Goal: Task Accomplishment & Management: Use online tool/utility

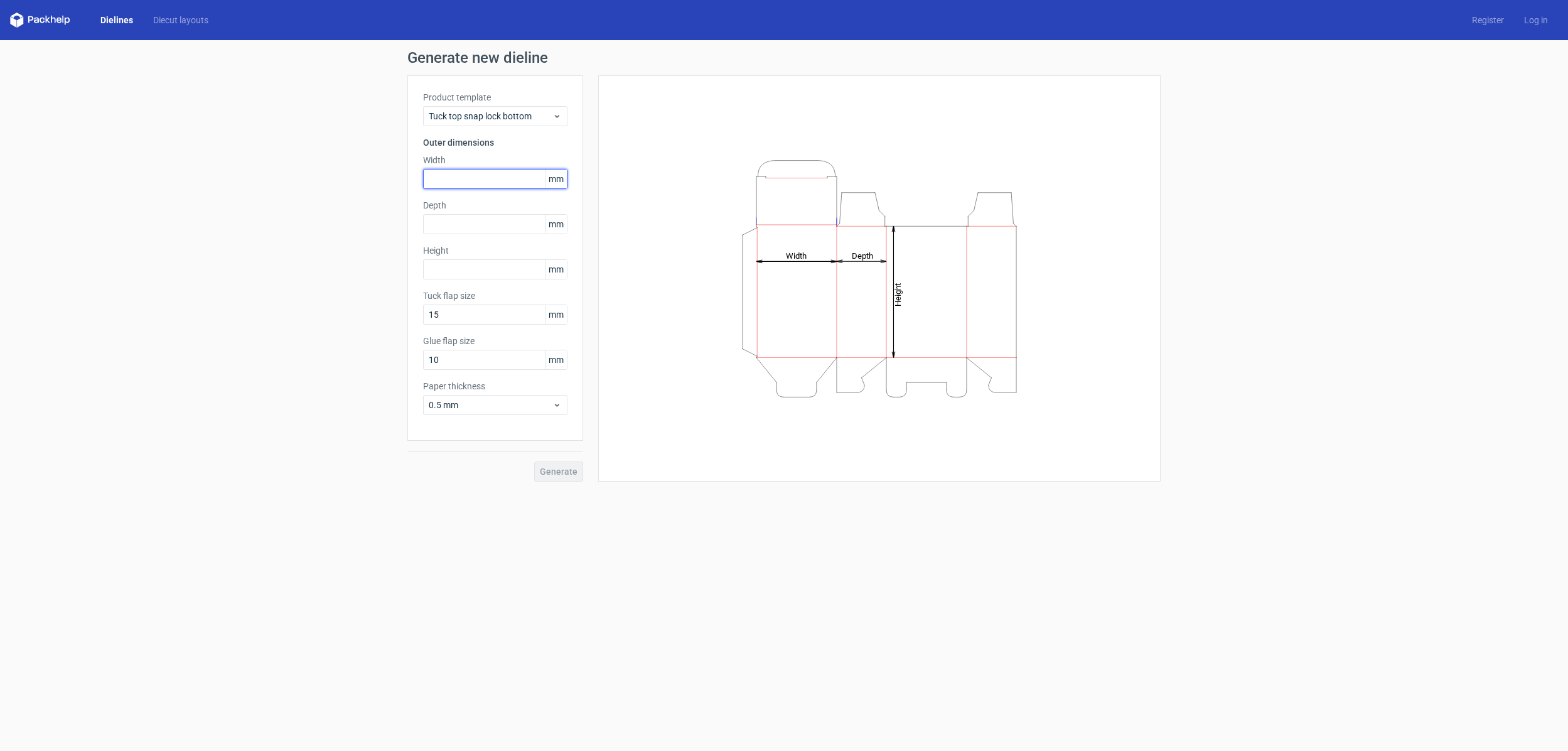
click at [487, 182] on input "text" at bounding box center [495, 178] width 144 height 20
click at [535, 109] on div "Tuck top snap lock bottom" at bounding box center [495, 115] width 144 height 20
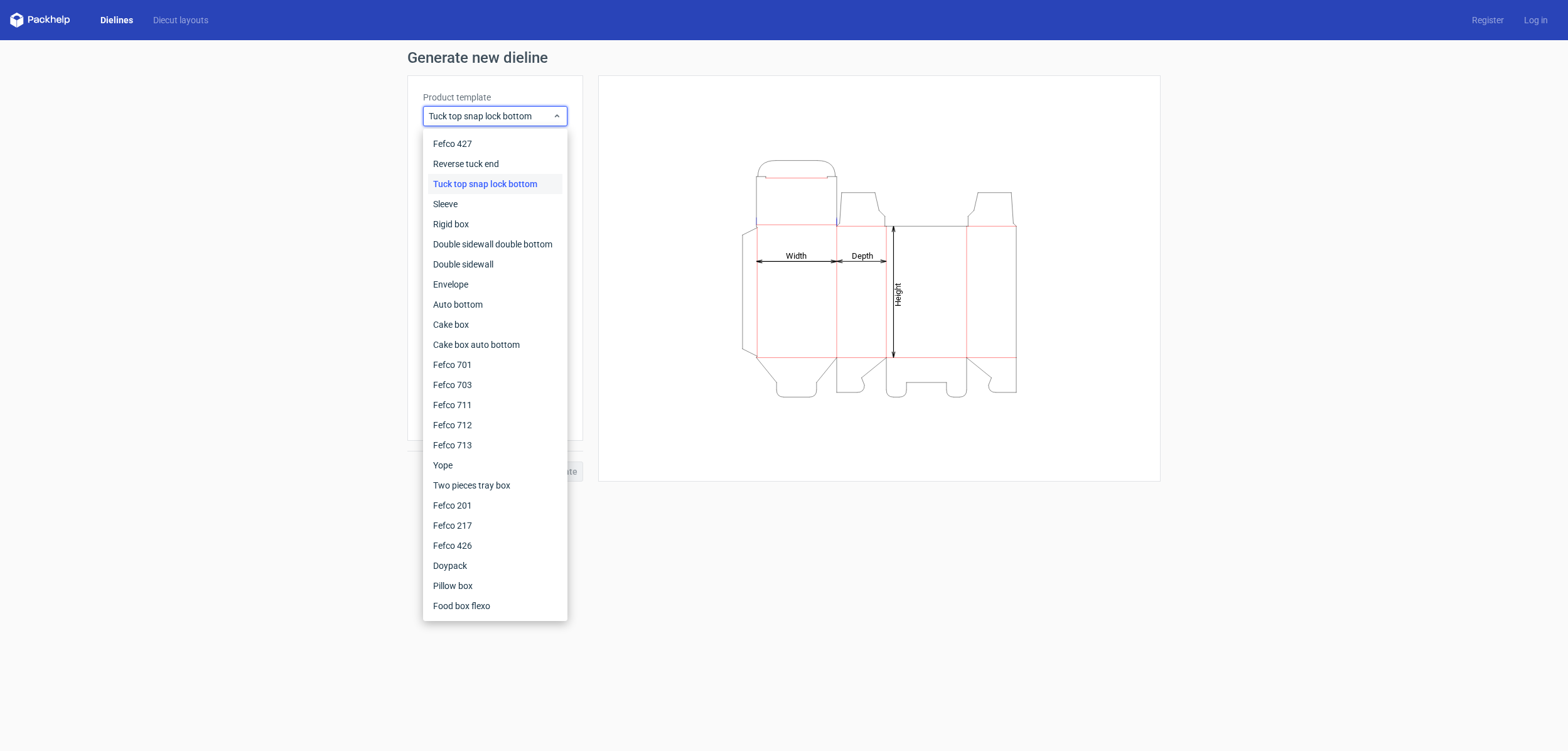
click at [264, 178] on div "Generate new dieline Product template Tuck top snap lock bottom Outer dimension…" at bounding box center [784, 266] width 1568 height 451
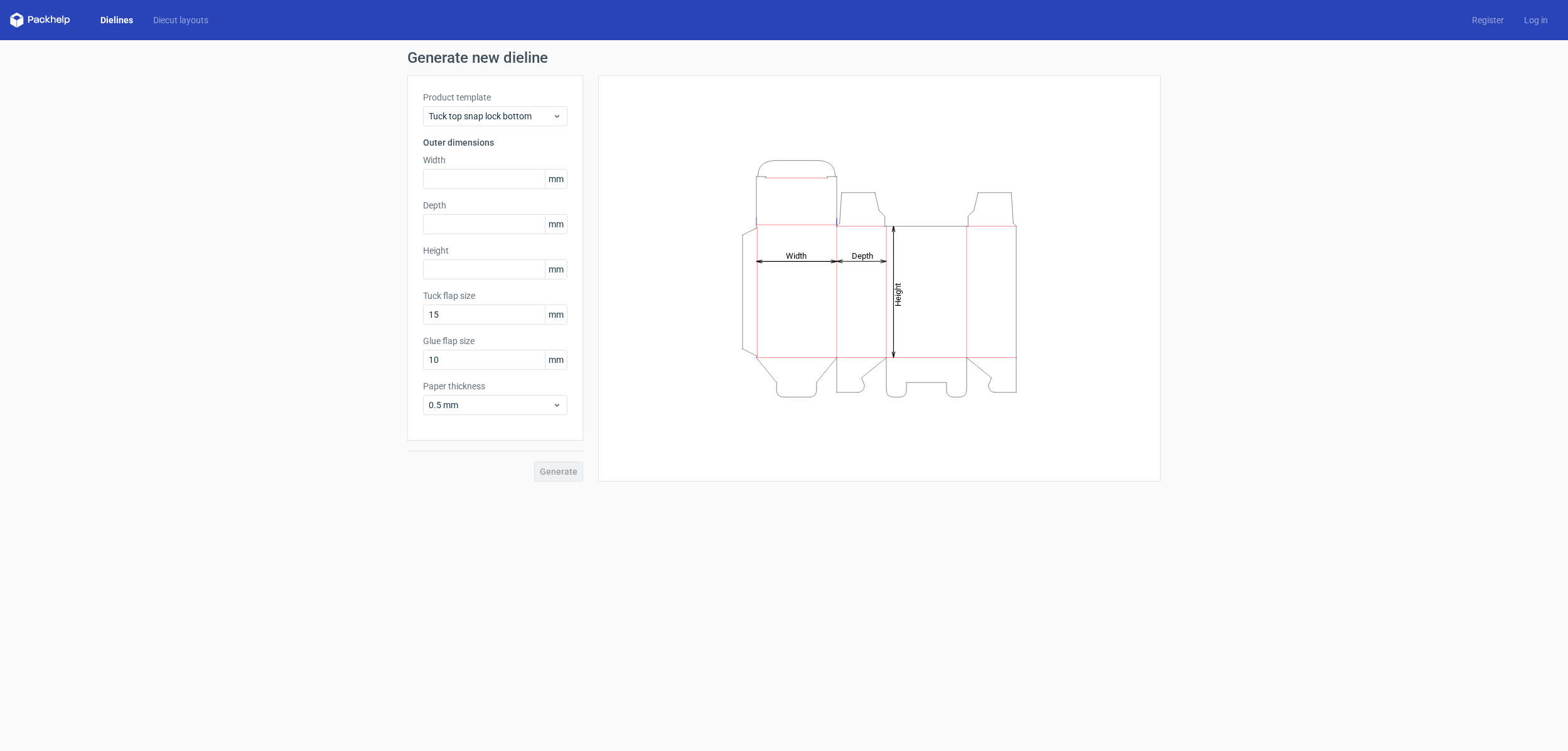
click at [561, 176] on span "mm" at bounding box center [555, 179] width 22 height 19
click at [533, 119] on span "Tuck top snap lock bottom" at bounding box center [491, 115] width 124 height 12
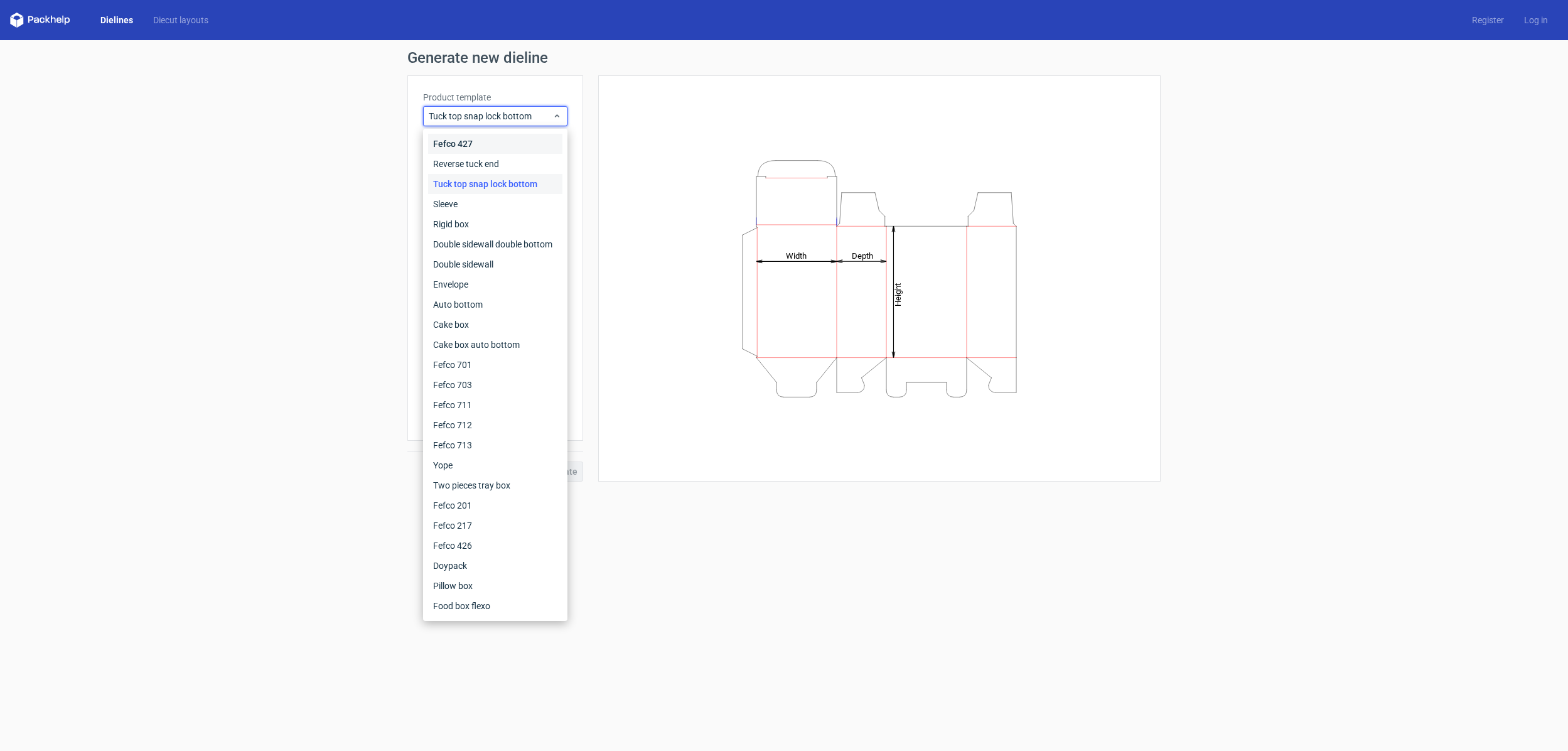
click at [476, 142] on div "Fefco 427" at bounding box center [494, 143] width 134 height 20
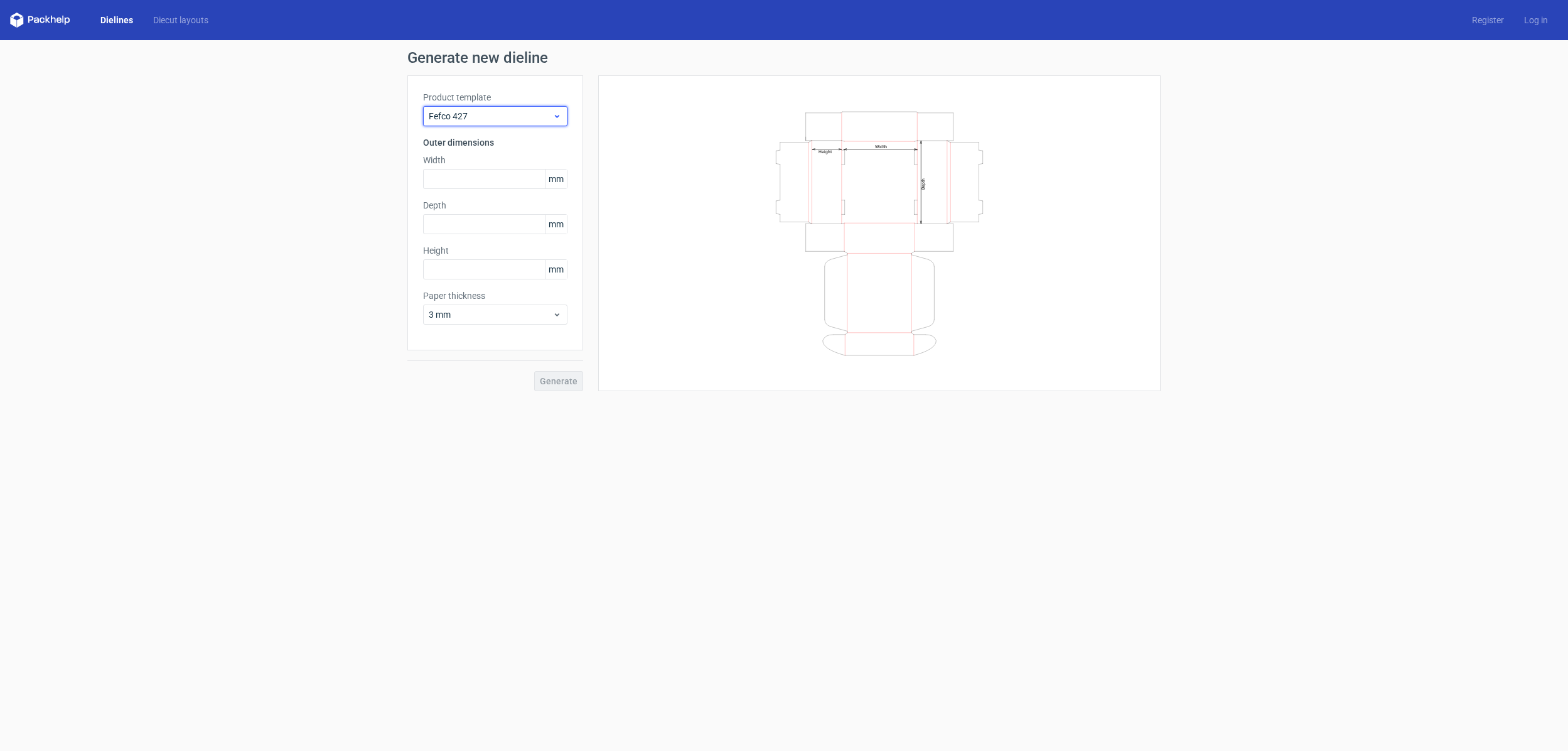
click at [535, 118] on span "Fefco 427" at bounding box center [491, 115] width 124 height 12
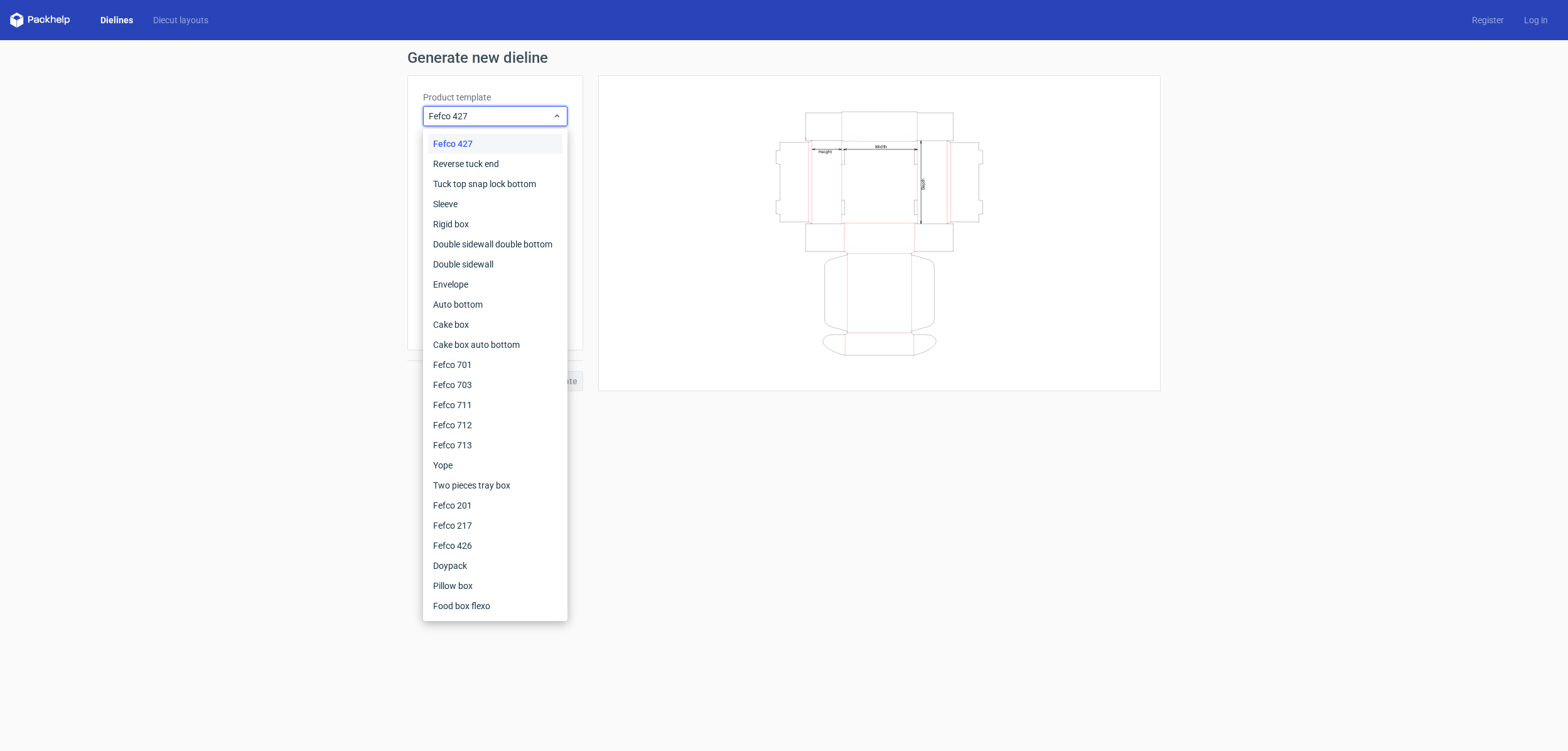
click at [284, 148] on div "Generate new dieline Product template Fefco 427 Outer dimensions Width mm Depth…" at bounding box center [784, 220] width 1568 height 361
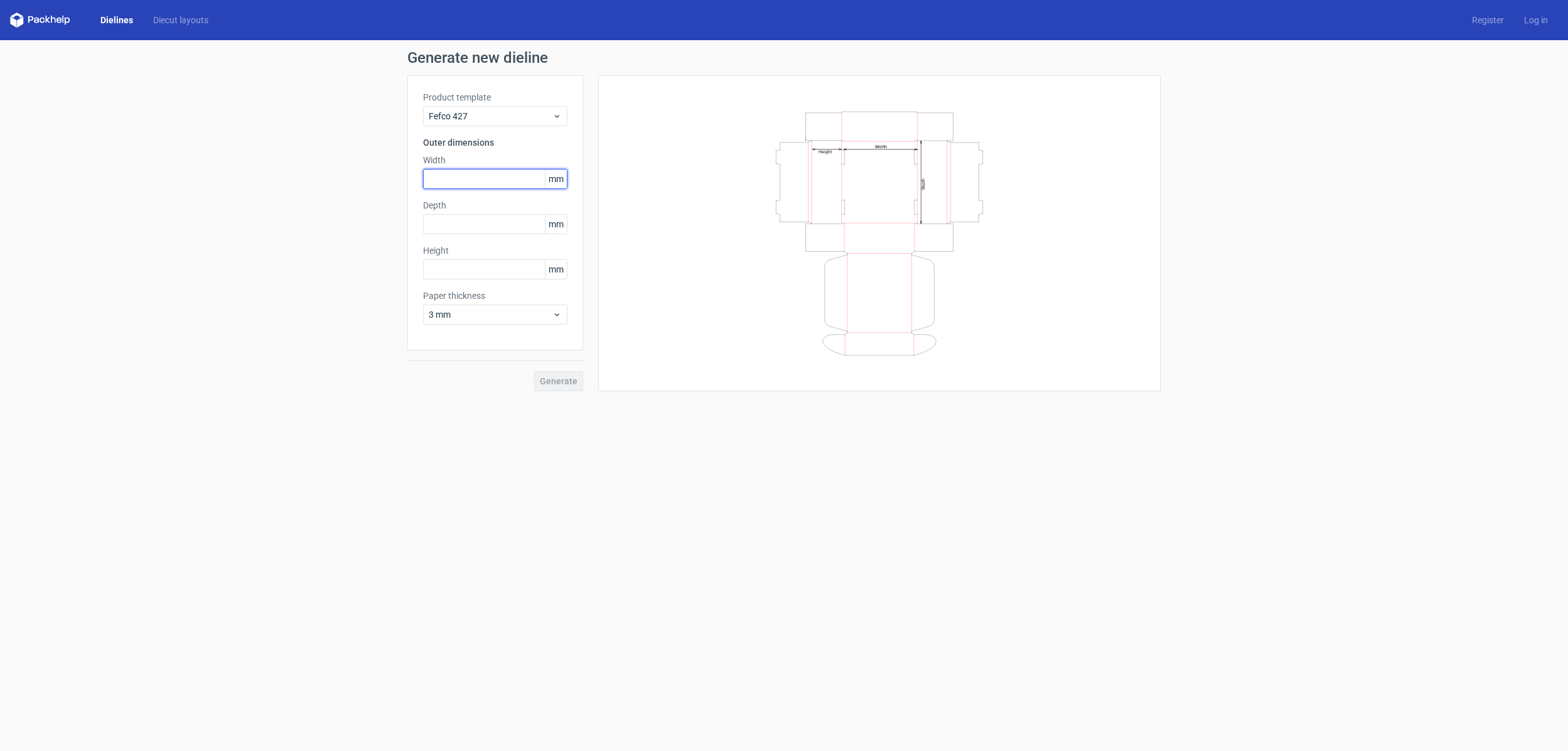
click at [470, 178] on input "text" at bounding box center [495, 178] width 144 height 20
click at [532, 312] on span "3 mm" at bounding box center [491, 314] width 124 height 12
click at [498, 449] on div "4 mm" at bounding box center [494, 442] width 134 height 20
